Goal: Task Accomplishment & Management: Manage account settings

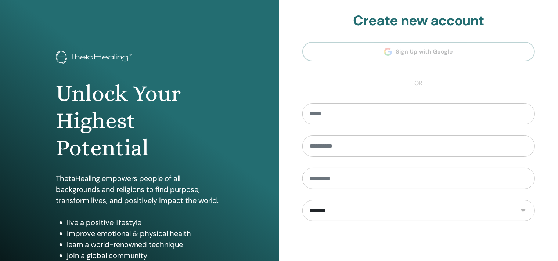
click at [507, 160] on form "**********" at bounding box center [418, 211] width 233 height 217
click at [506, 161] on form "**********" at bounding box center [418, 211] width 233 height 217
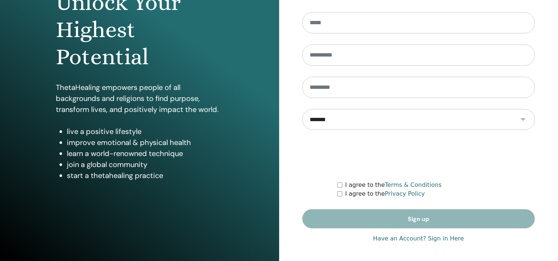
click at [442, 239] on link "Have an Account? Sign in Here" at bounding box center [418, 238] width 91 height 9
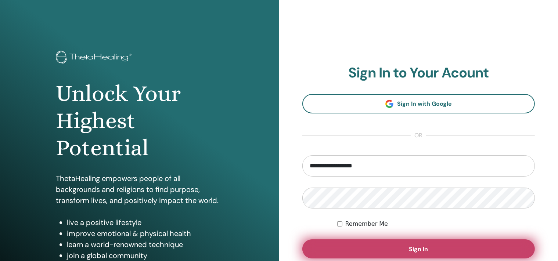
click at [416, 246] on span "Sign In" at bounding box center [418, 249] width 19 height 8
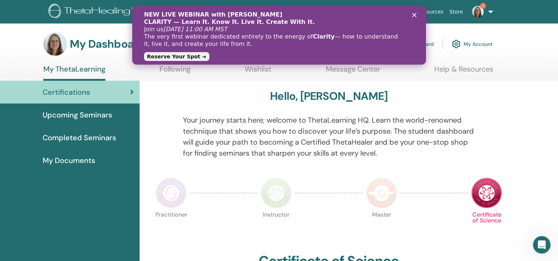
click at [87, 114] on span "Upcoming Seminars" at bounding box center [77, 114] width 69 height 11
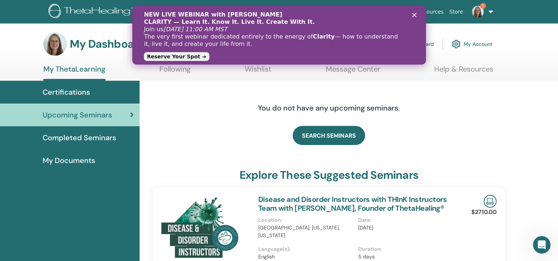
click at [433, 44] on link "Instructor Dashboard" at bounding box center [401, 44] width 63 height 16
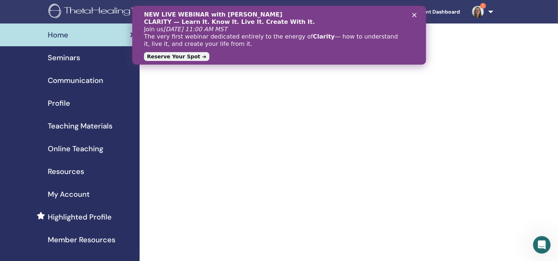
click at [69, 58] on span "Seminars" at bounding box center [64, 57] width 32 height 11
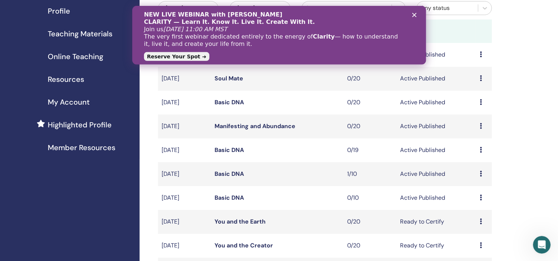
scroll to position [113, 0]
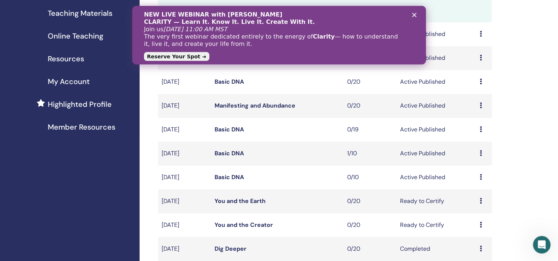
click at [239, 153] on link "Basic DNA" at bounding box center [228, 153] width 29 height 8
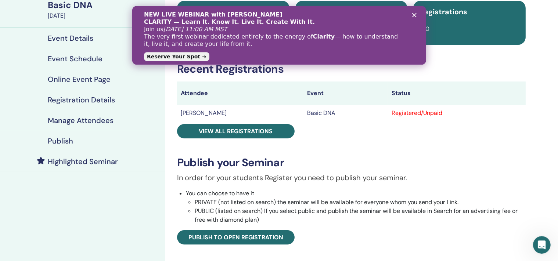
scroll to position [59, 0]
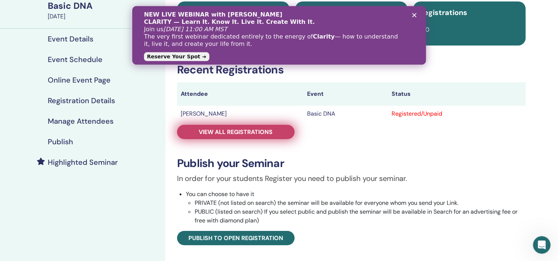
click at [219, 131] on span "View all registrations" at bounding box center [236, 132] width 74 height 8
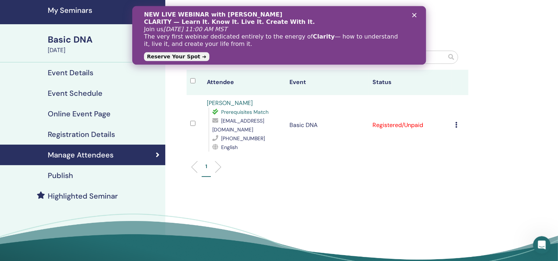
scroll to position [21, 0]
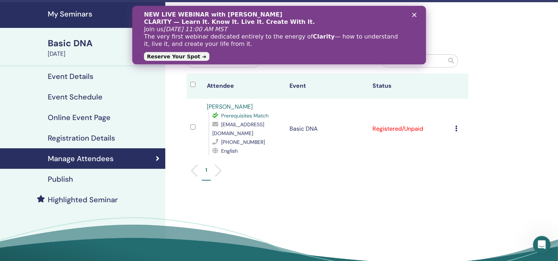
click at [457, 126] on icon at bounding box center [456, 129] width 2 height 6
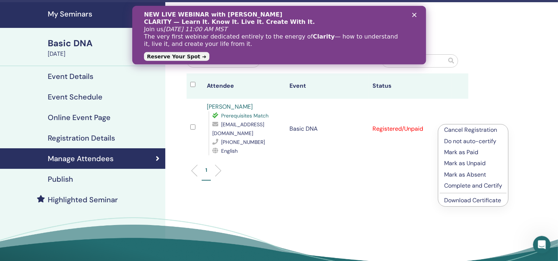
click at [458, 130] on p "Cancel Registration" at bounding box center [473, 130] width 58 height 9
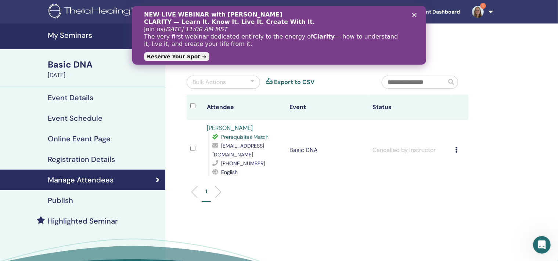
click at [73, 67] on div "Basic DNA" at bounding box center [104, 64] width 113 height 12
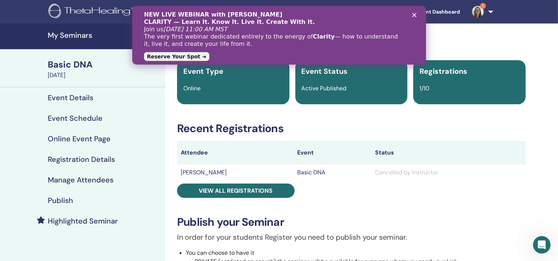
click at [416, 15] on div "Close" at bounding box center [415, 14] width 7 height 4
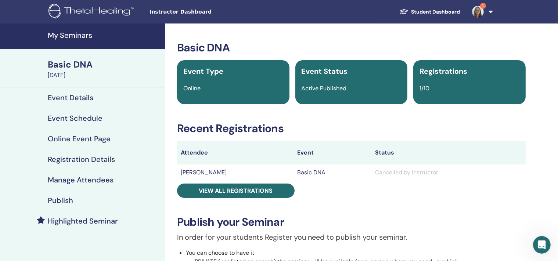
click at [72, 38] on h4 "My Seminars" at bounding box center [104, 35] width 113 height 9
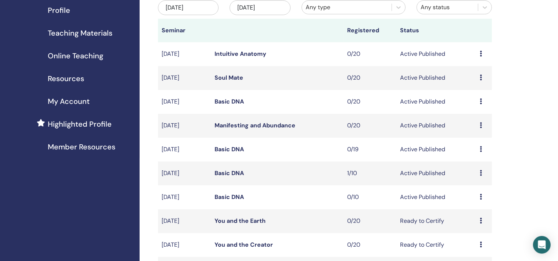
scroll to position [101, 0]
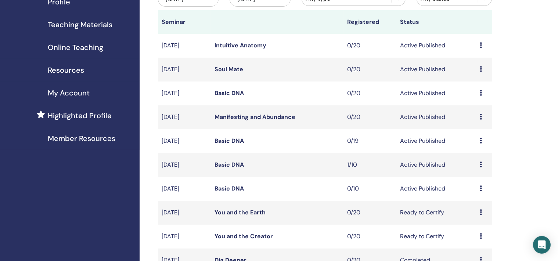
click at [480, 163] on td "Preview Edit Attendees Cancel" at bounding box center [484, 165] width 16 height 24
click at [481, 164] on icon at bounding box center [481, 165] width 2 height 6
click at [470, 203] on p "Cancel" at bounding box center [476, 204] width 28 height 9
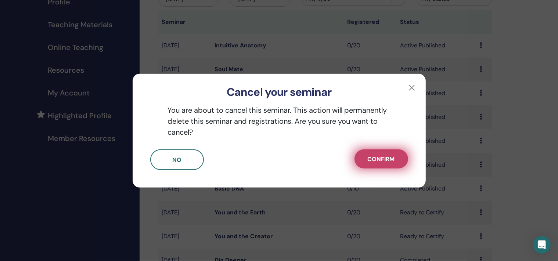
click at [363, 161] on button "Confirm" at bounding box center [381, 158] width 54 height 19
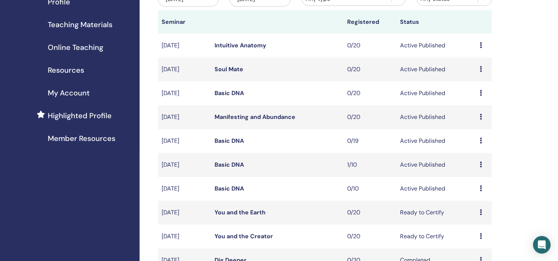
click at [234, 188] on link "Basic DNA" at bounding box center [228, 189] width 29 height 8
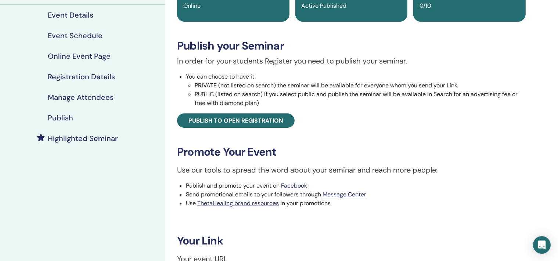
scroll to position [140, 0]
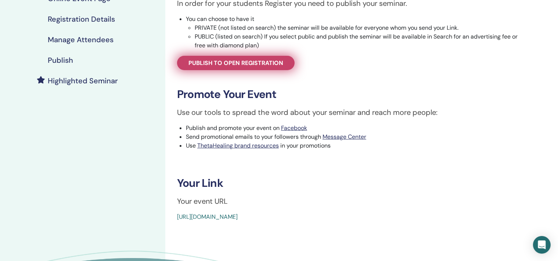
click at [232, 61] on span "Publish to open registration" at bounding box center [235, 63] width 95 height 8
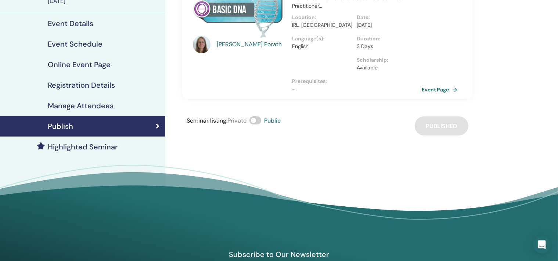
scroll to position [40, 0]
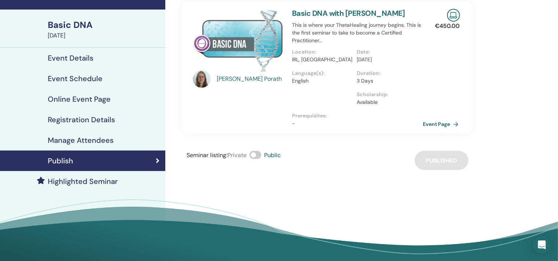
click at [438, 123] on link "Event Page" at bounding box center [442, 124] width 39 height 11
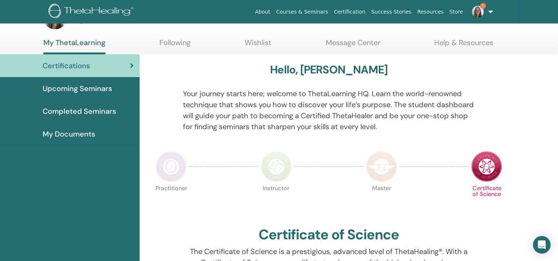
scroll to position [5, 0]
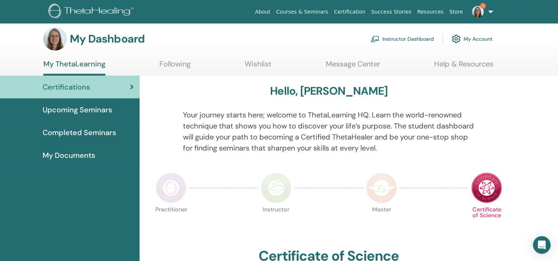
click at [86, 113] on span "Upcoming Seminars" at bounding box center [77, 109] width 69 height 11
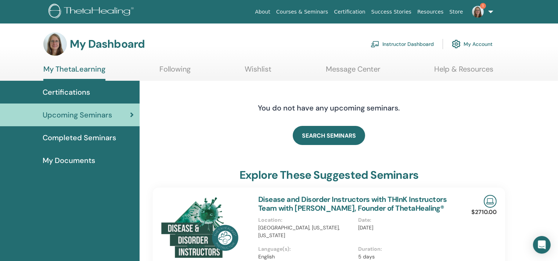
click at [416, 41] on link "Instructor Dashboard" at bounding box center [401, 44] width 63 height 16
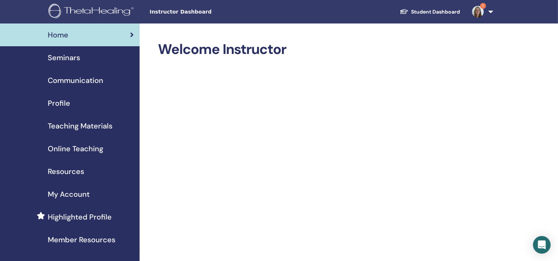
click at [69, 59] on span "Seminars" at bounding box center [64, 57] width 32 height 11
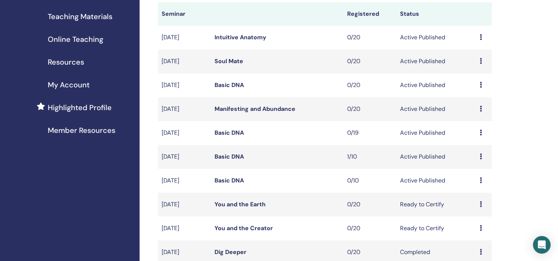
scroll to position [144, 0]
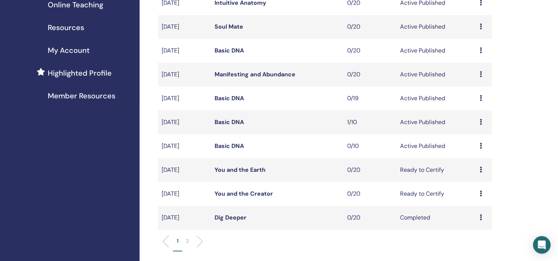
click at [480, 145] on icon at bounding box center [481, 146] width 2 height 6
click at [467, 184] on p "Cancel" at bounding box center [474, 184] width 28 height 9
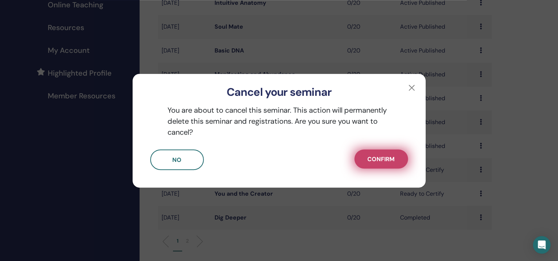
click at [381, 164] on button "Confirm" at bounding box center [381, 158] width 54 height 19
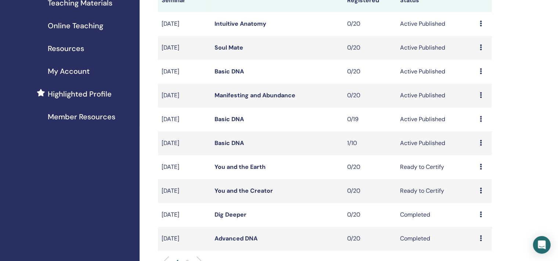
scroll to position [122, 0]
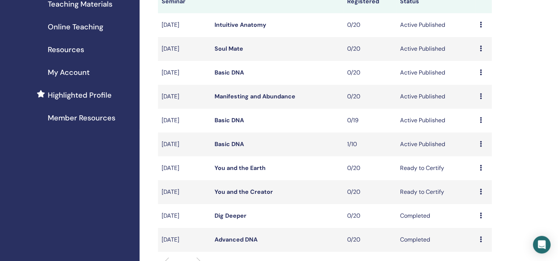
click at [481, 145] on icon at bounding box center [481, 144] width 2 height 6
click at [469, 185] on p "Cancel" at bounding box center [476, 184] width 28 height 9
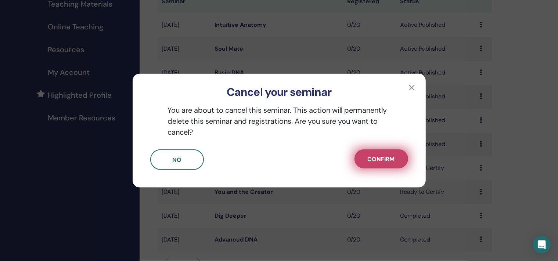
click at [372, 159] on span "Confirm" at bounding box center [381, 159] width 27 height 8
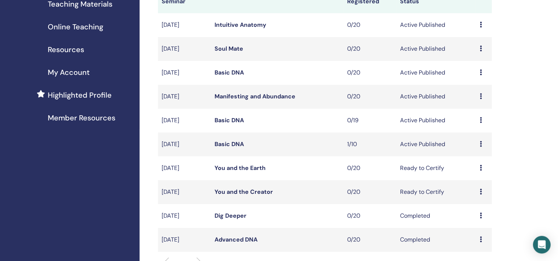
click at [223, 119] on link "Basic DNA" at bounding box center [228, 120] width 29 height 8
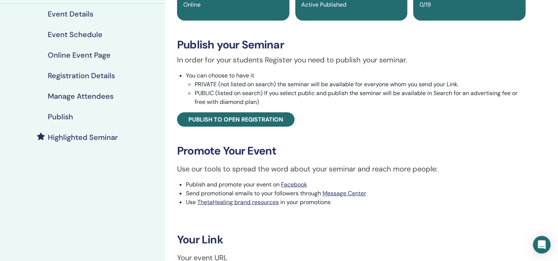
scroll to position [85, 0]
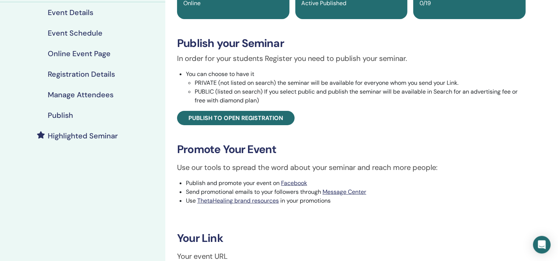
click at [223, 119] on span "Publish to open registration" at bounding box center [235, 118] width 95 height 8
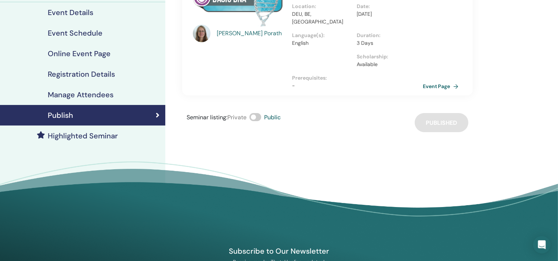
click at [435, 81] on link "Event Page" at bounding box center [442, 86] width 39 height 11
